Goal: Communication & Community: Answer question/provide support

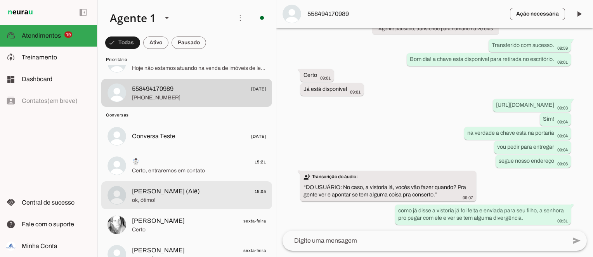
scroll to position [543, 0]
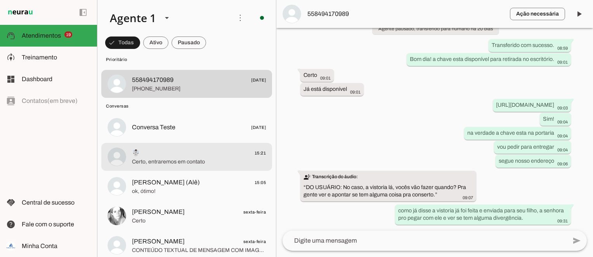
click at [214, 165] on span "Certo, entraremos em contato" at bounding box center [199, 162] width 134 height 8
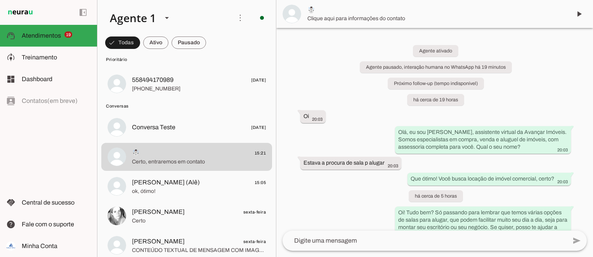
click at [318, 12] on span "☃️" at bounding box center [436, 9] width 258 height 9
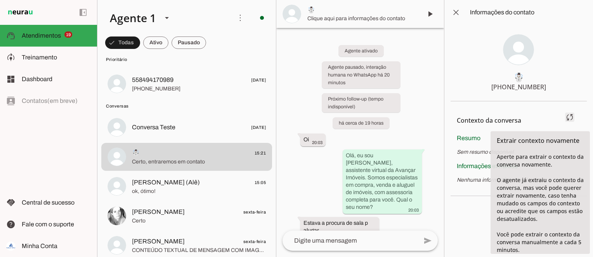
click at [569, 118] on span at bounding box center [569, 117] width 19 height 19
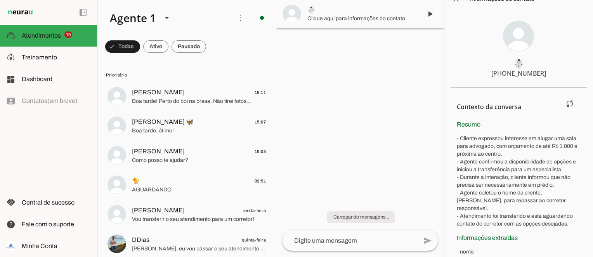
scroll to position [26, 0]
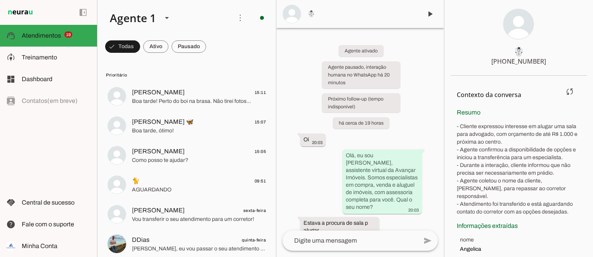
drag, startPoint x: 462, startPoint y: 124, endPoint x: 472, endPoint y: 128, distance: 10.7
click at [472, 128] on p "- Cliente expressou interesse em alugar uma sala para advogado, com orçamento d…" at bounding box center [518, 169] width 124 height 93
drag, startPoint x: 472, startPoint y: 128, endPoint x: 460, endPoint y: 124, distance: 12.1
click at [460, 124] on p "- Cliente expressou interesse em alugar uma sala para advogado, com orçamento d…" at bounding box center [518, 169] width 124 height 93
drag, startPoint x: 459, startPoint y: 125, endPoint x: 508, endPoint y: 139, distance: 50.9
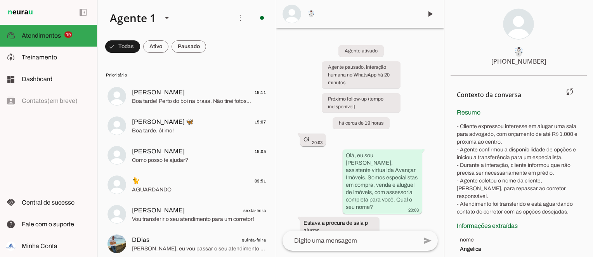
click at [508, 139] on p "- Cliente expressou interesse em alugar uma sala para advogado, com orçamento d…" at bounding box center [518, 169] width 124 height 93
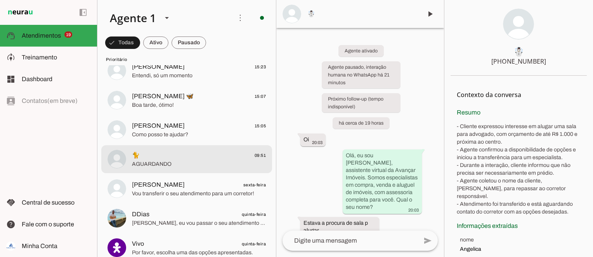
scroll to position [39, 0]
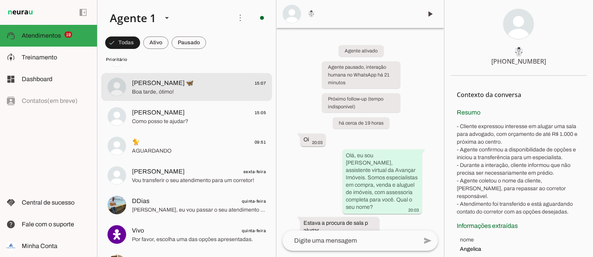
click at [214, 67] on div at bounding box center [199, 57] width 134 height 19
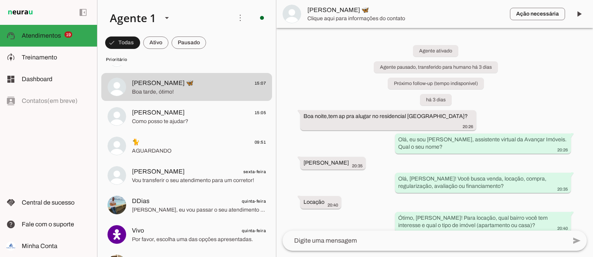
click at [376, 7] on span "[PERSON_NAME] 🦋" at bounding box center [405, 9] width 196 height 9
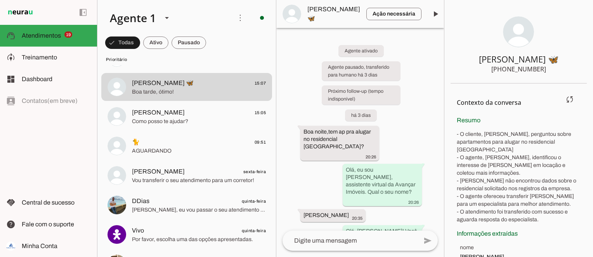
drag, startPoint x: 459, startPoint y: 132, endPoint x: 560, endPoint y: 140, distance: 101.1
click at [560, 140] on p "- O cliente, [PERSON_NAME], perguntou sobre apartamentos para alugar no residen…" at bounding box center [518, 176] width 124 height 93
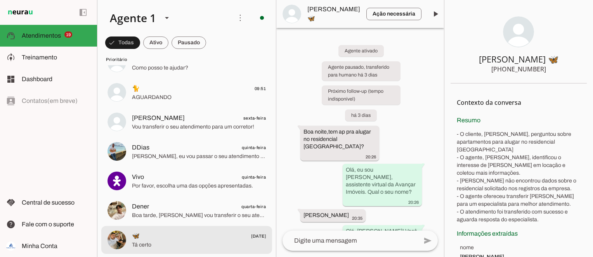
scroll to position [78, 0]
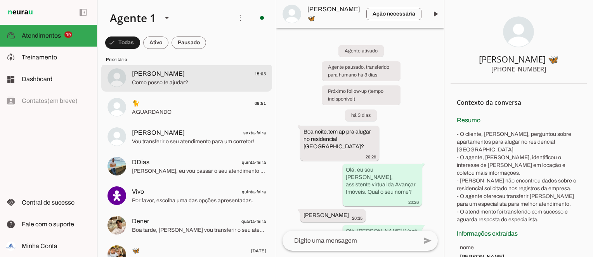
click at [184, 70] on span "[PERSON_NAME] 15:05" at bounding box center [199, 74] width 134 height 10
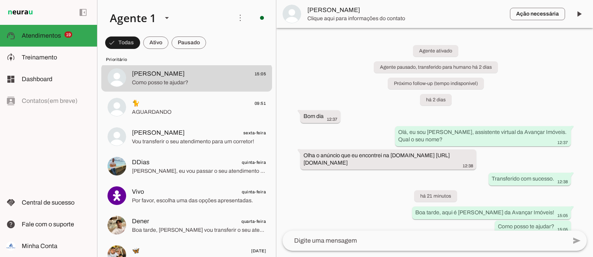
click at [344, 9] on span "[PERSON_NAME]" at bounding box center [405, 9] width 196 height 9
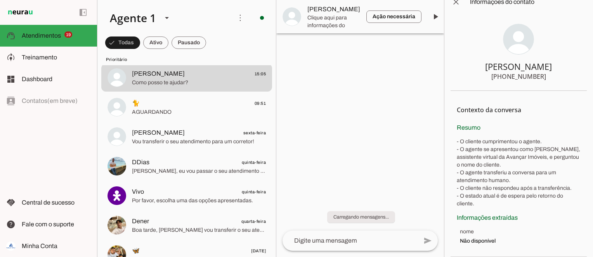
scroll to position [10, 0]
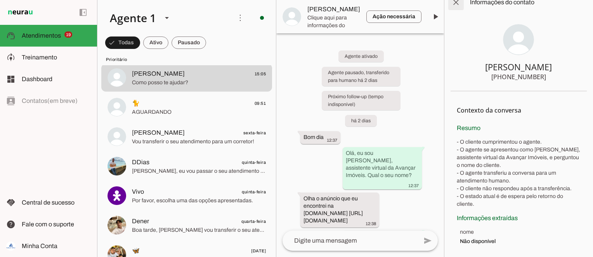
click at [458, 5] on span at bounding box center [455, 2] width 19 height 19
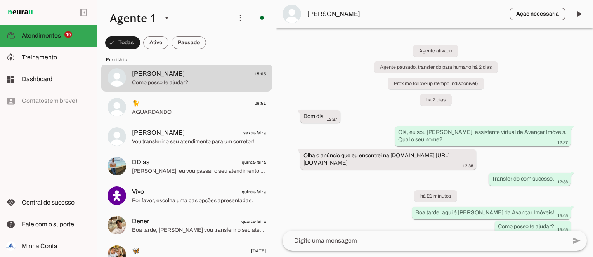
click at [332, 17] on span "[PERSON_NAME]" at bounding box center [405, 13] width 196 height 9
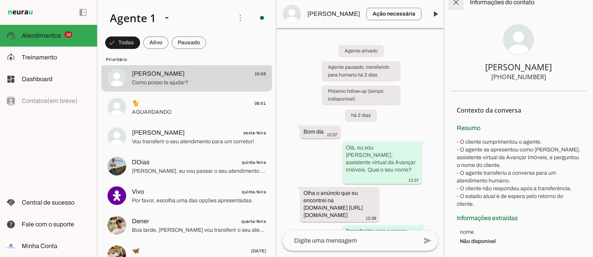
click at [453, 7] on span at bounding box center [455, 2] width 19 height 19
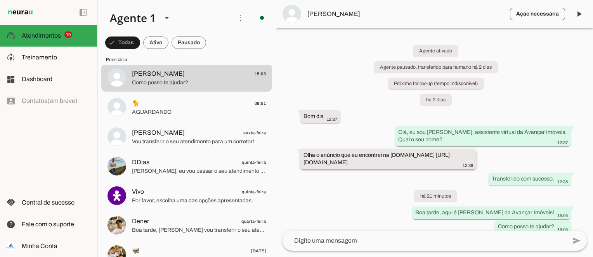
drag, startPoint x: 304, startPoint y: 162, endPoint x: 459, endPoint y: 175, distance: 156.0
click at [0, 0] on slot "Olha o anúncio que eu encontrei na [DOMAIN_NAME] [URL][DOMAIN_NAME]" at bounding box center [0, 0] width 0 height 0
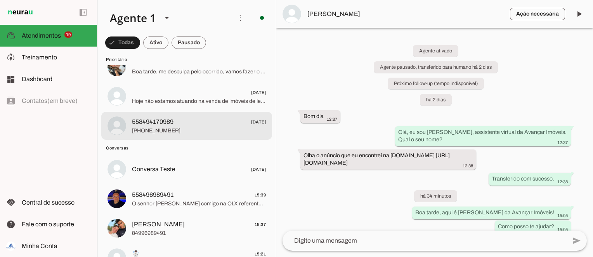
scroll to position [504, 0]
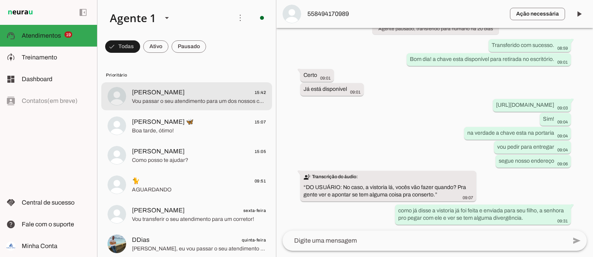
click at [183, 106] on md-item "[PERSON_NAME] 15:42 Vou passar o seu atendimento para um dos nossos corretores!" at bounding box center [186, 96] width 171 height 28
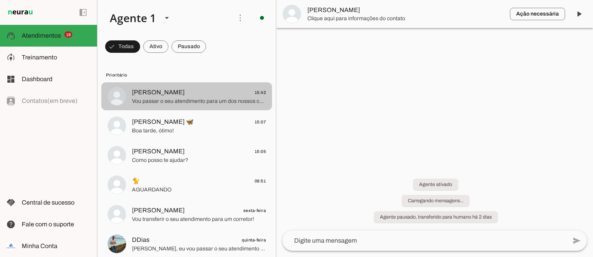
scroll to position [0, 0]
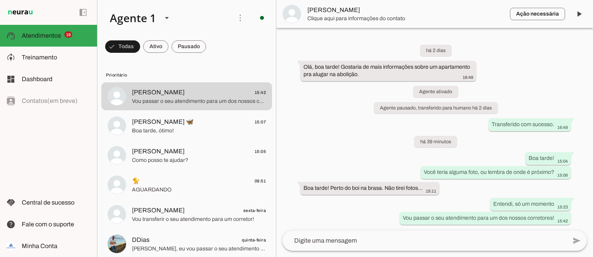
click at [434, 14] on span "[PERSON_NAME]" at bounding box center [405, 9] width 196 height 9
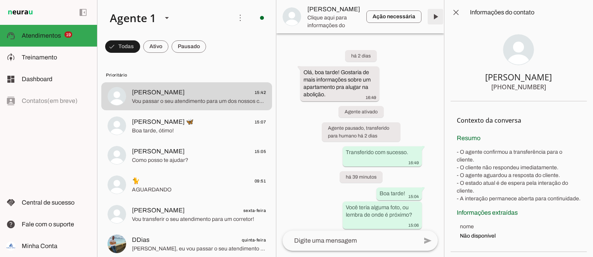
scroll to position [74, 0]
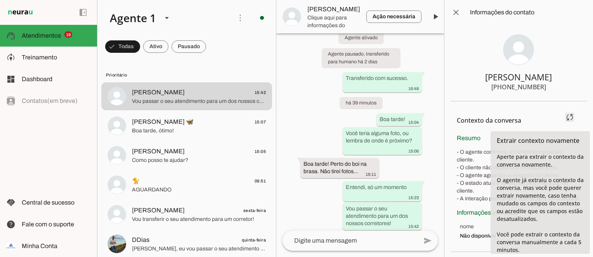
click at [566, 124] on span at bounding box center [569, 117] width 19 height 19
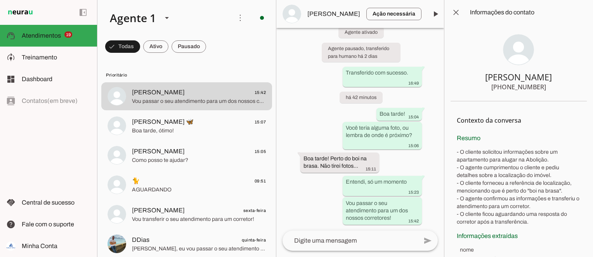
scroll to position [0, 0]
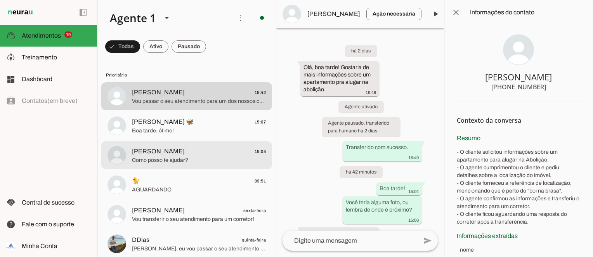
click at [201, 152] on span "[PERSON_NAME] 15:05" at bounding box center [199, 152] width 134 height 10
